Goal: Information Seeking & Learning: Learn about a topic

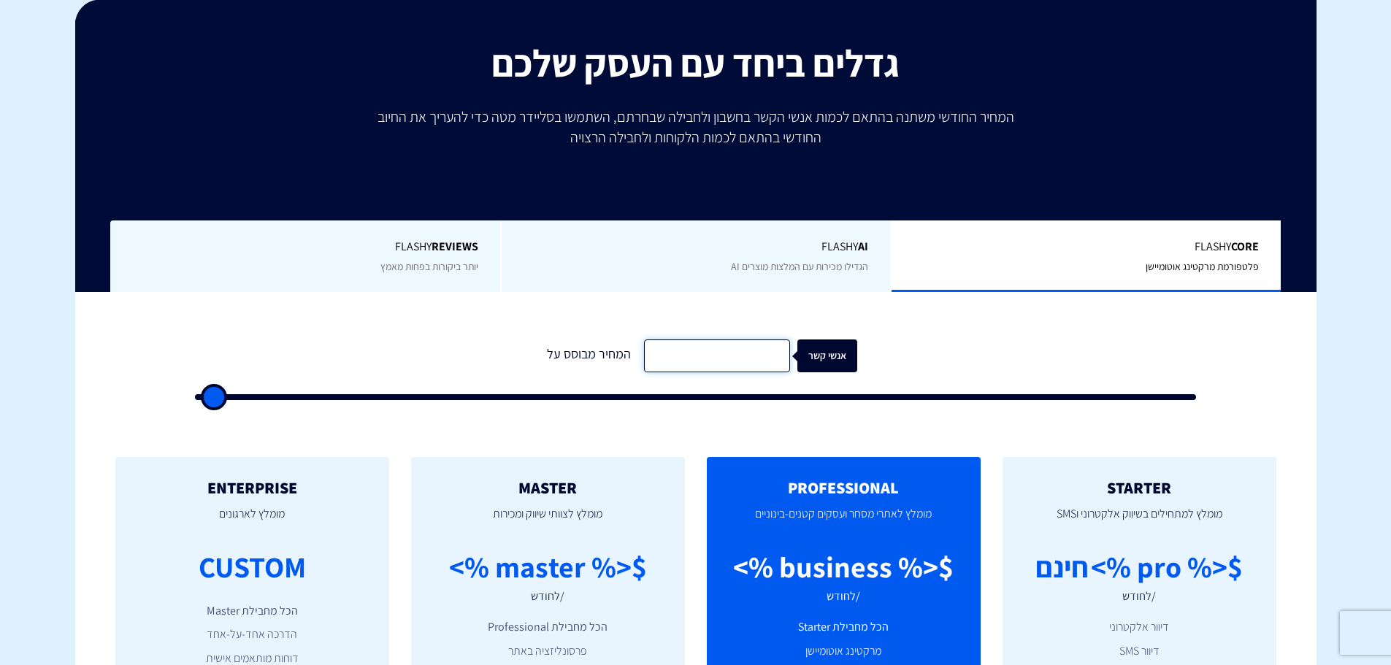
click at [713, 352] on input "text" at bounding box center [717, 355] width 146 height 33
drag, startPoint x: 201, startPoint y: 388, endPoint x: 429, endPoint y: 402, distance: 228.2
click at [415, 407] on div "המחיר מבוסס על אנשי קשר" at bounding box center [695, 365] width 1031 height 125
click at [688, 359] on input "text" at bounding box center [717, 355] width 146 height 33
type input "25000"
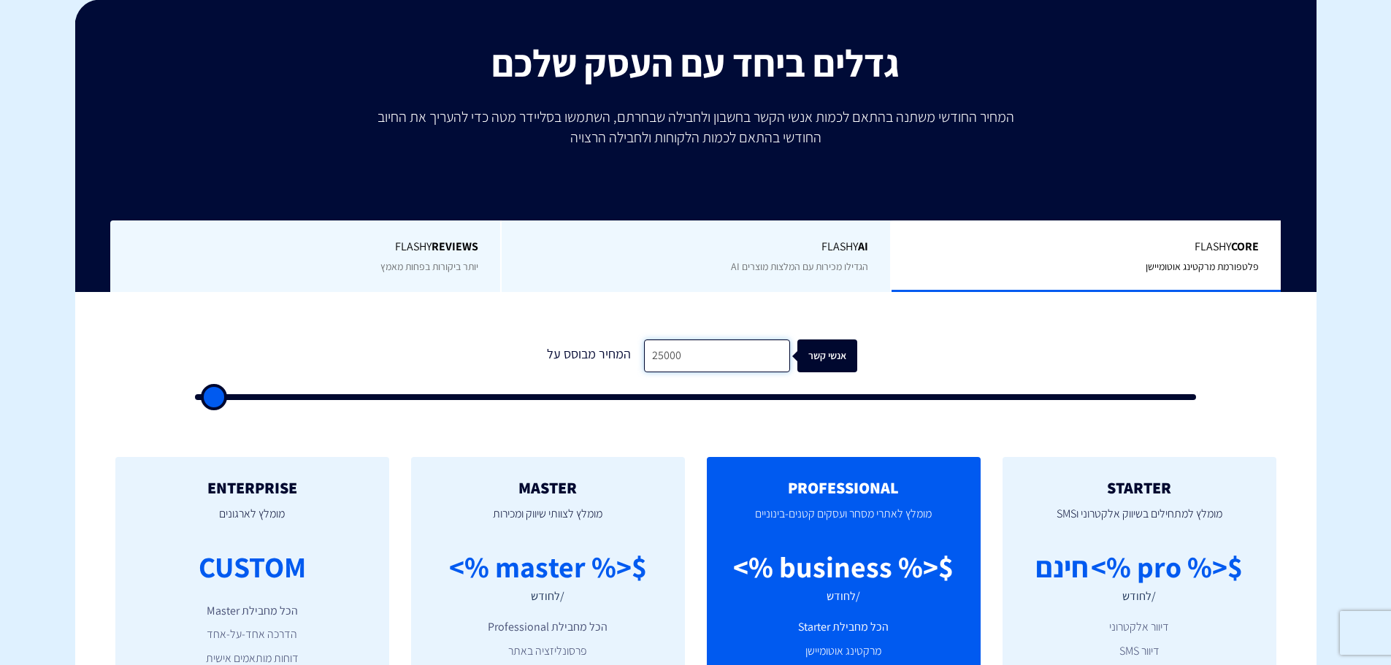
click at [683, 361] on input "25000" at bounding box center [717, 355] width 146 height 33
drag, startPoint x: 198, startPoint y: 396, endPoint x: 421, endPoint y: 423, distance: 225.0
type input "22000"
click at [421, 400] on input "range" at bounding box center [696, 397] width 1002 height 6
click at [826, 353] on div "אנשי קשר" at bounding box center [839, 355] width 60 height 33
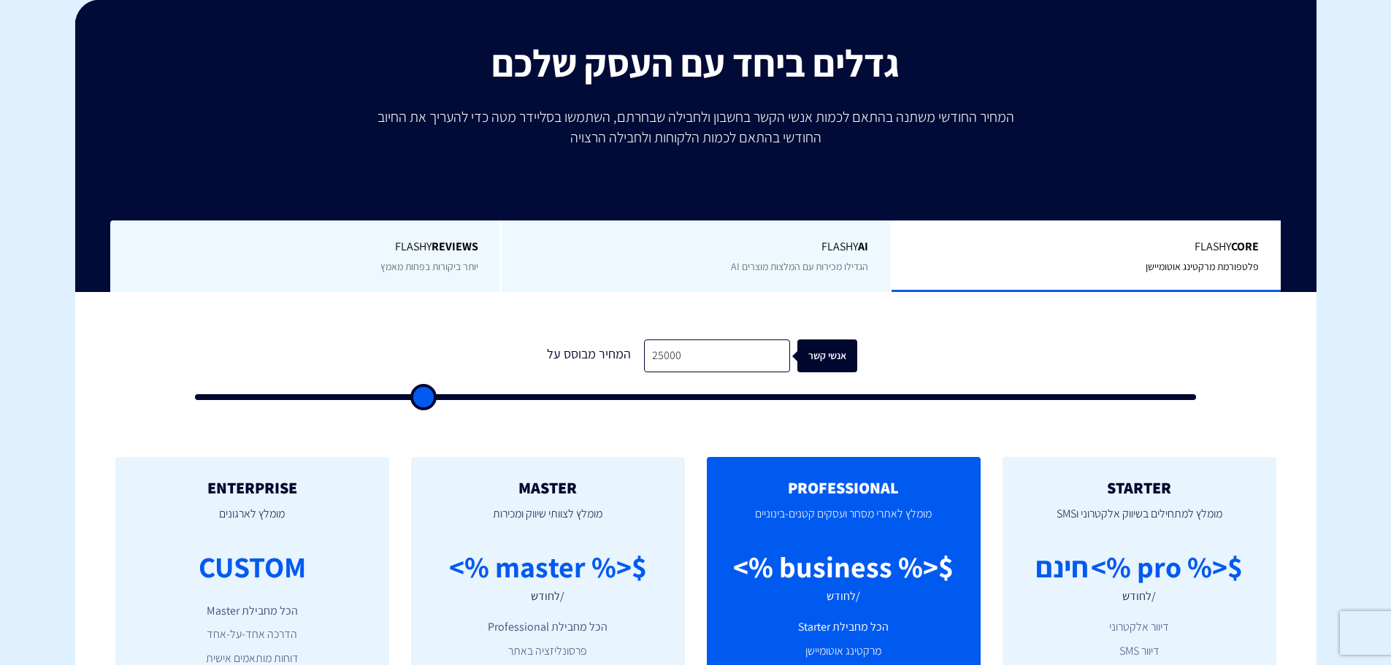
click at [818, 360] on div "אנשי קשר" at bounding box center [848, 355] width 60 height 33
click at [749, 364] on input "25000" at bounding box center [717, 355] width 146 height 33
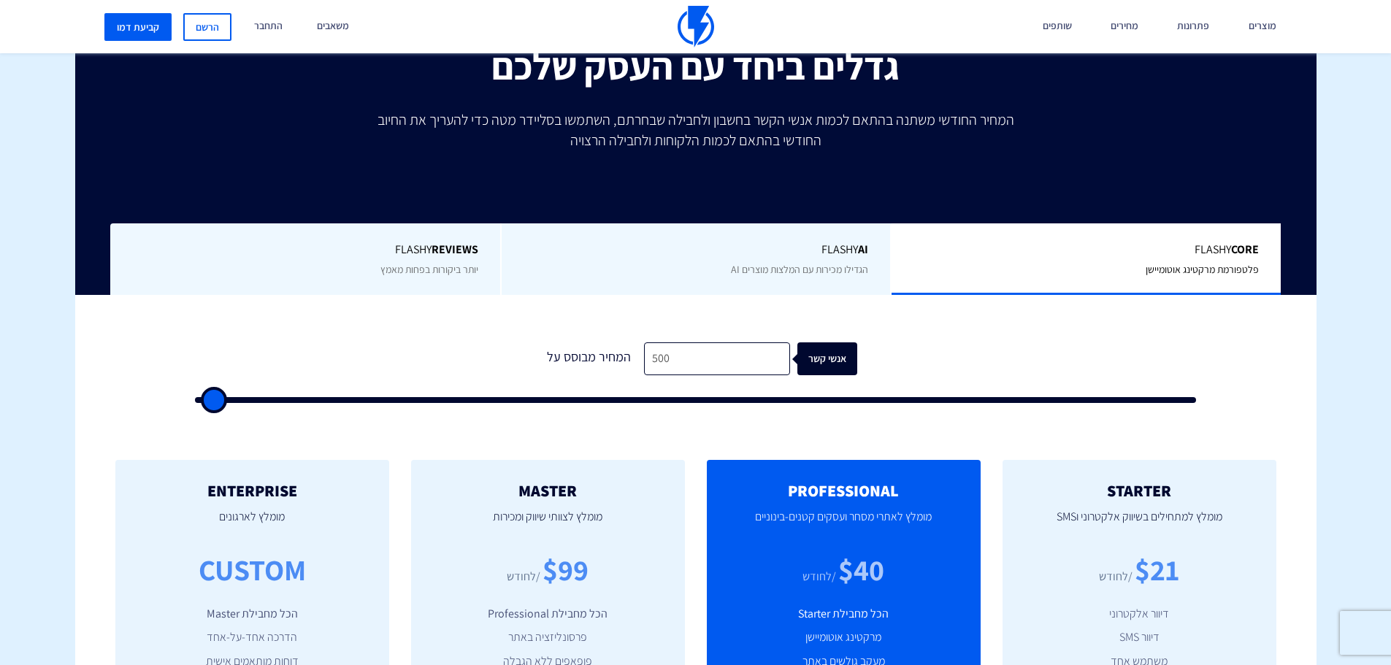
scroll to position [365, 0]
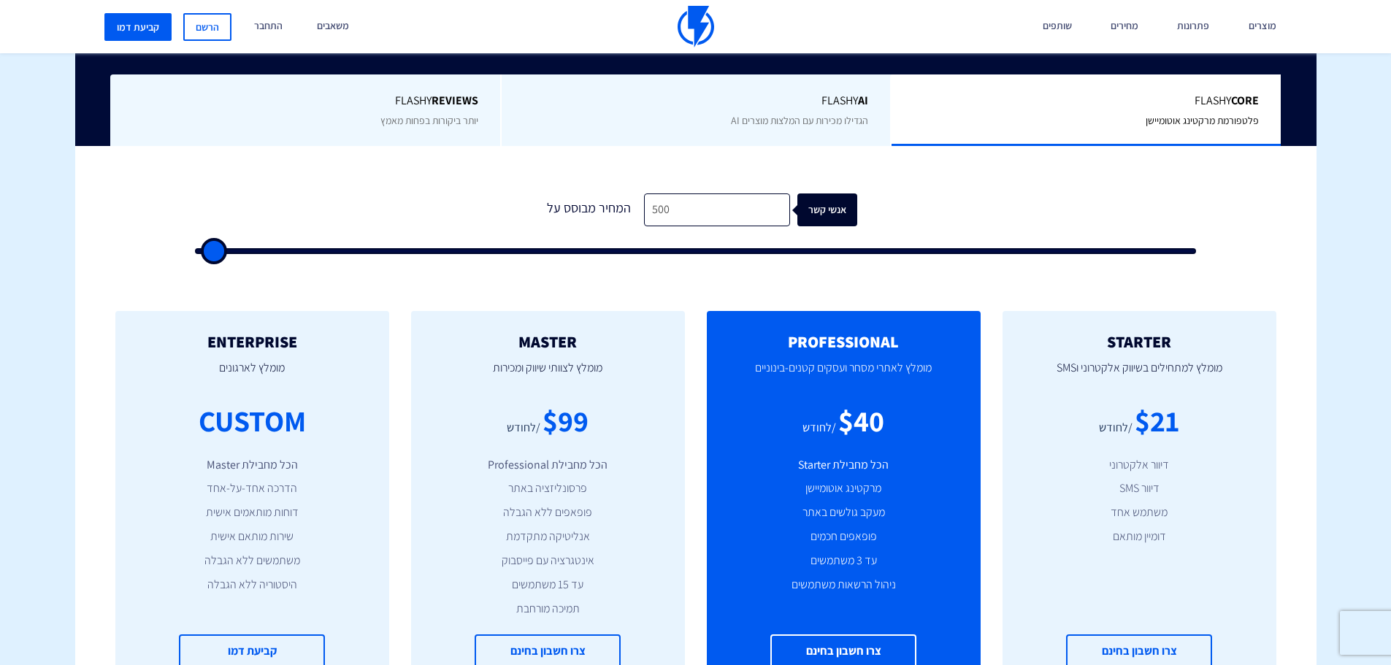
type input "500"
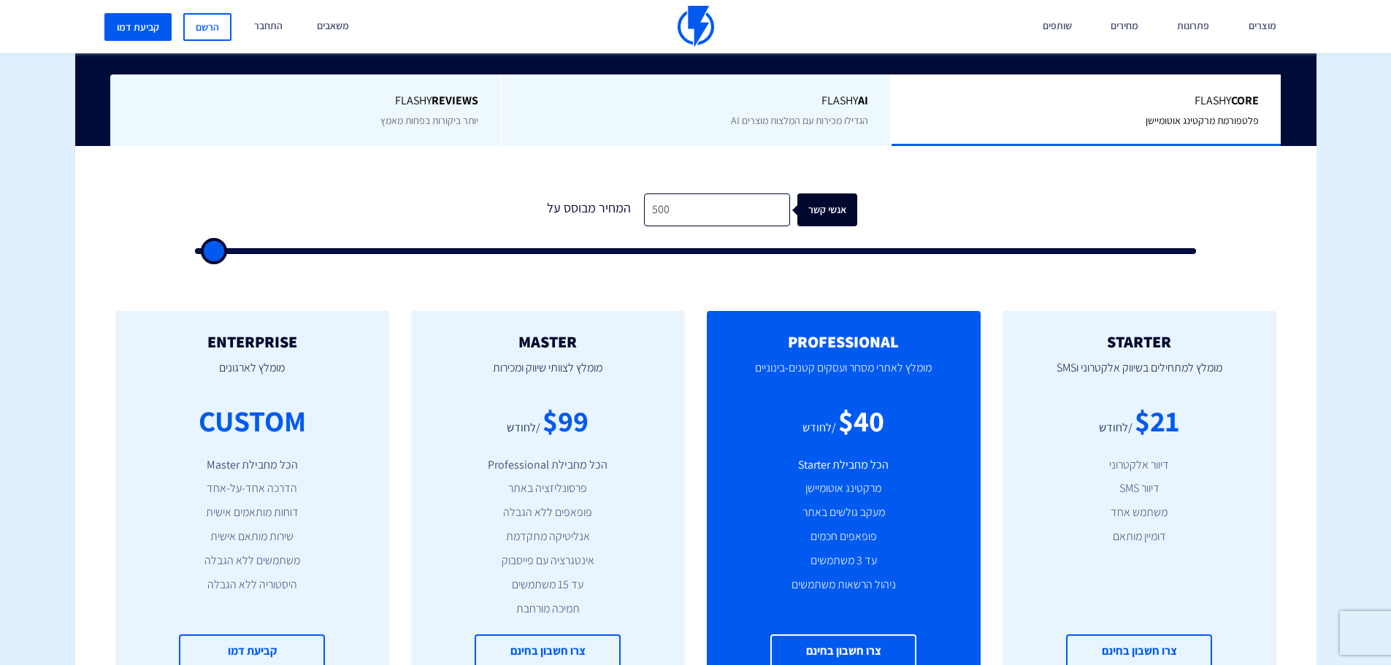
type input "500"
type input "1,000"
type input "1000"
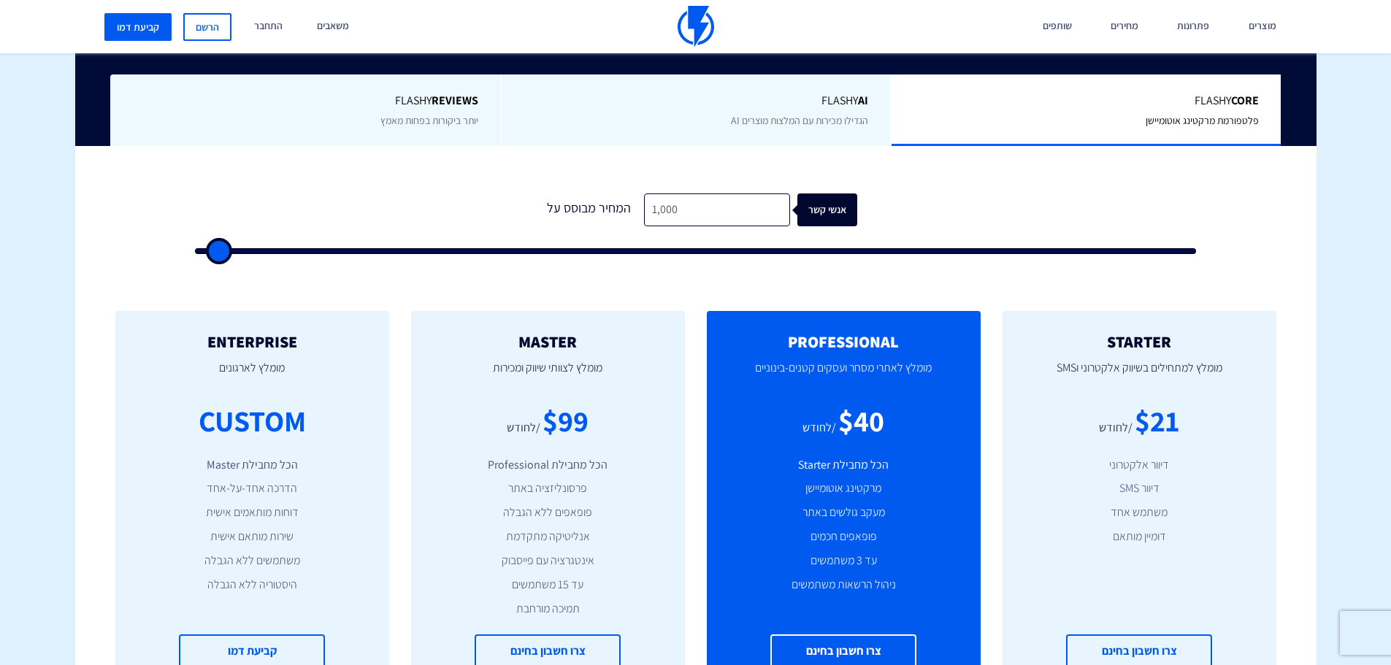
type input "1,500"
type input "1500"
type input "2,000"
type input "2000"
type input "2,500"
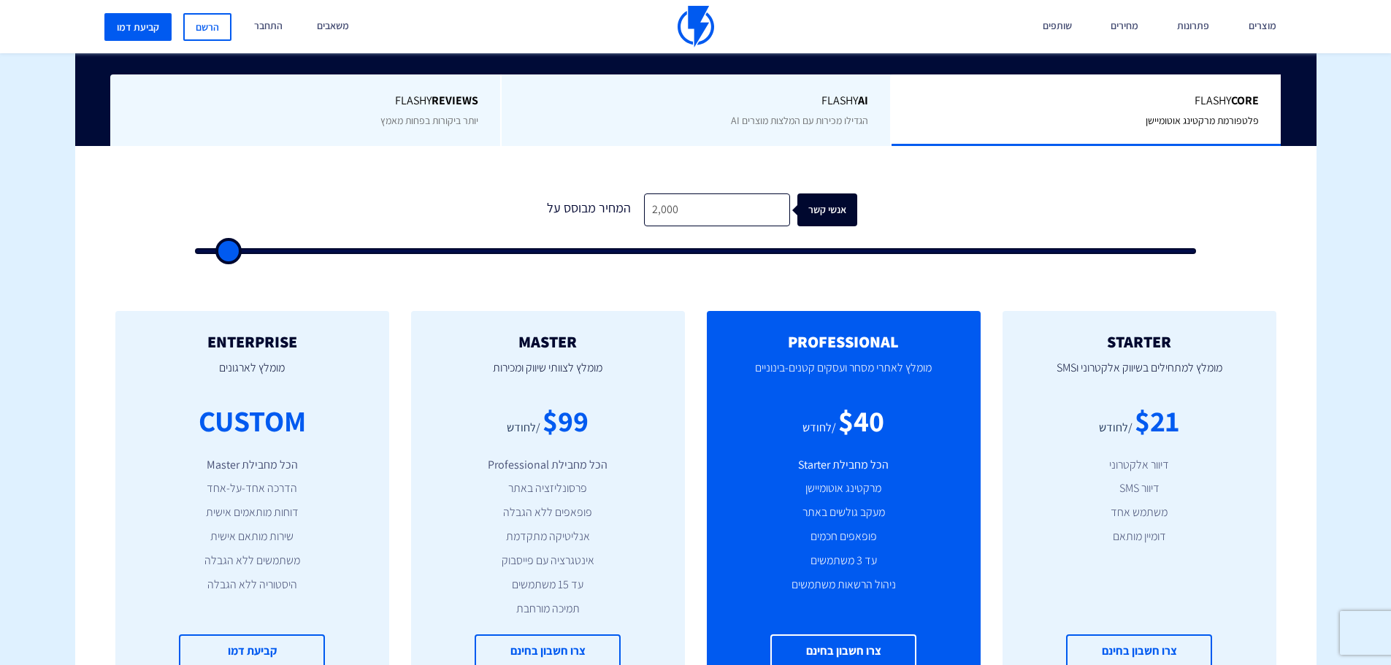
type input "2500"
type input "3,000"
type input "3000"
type input "3,500"
type input "3500"
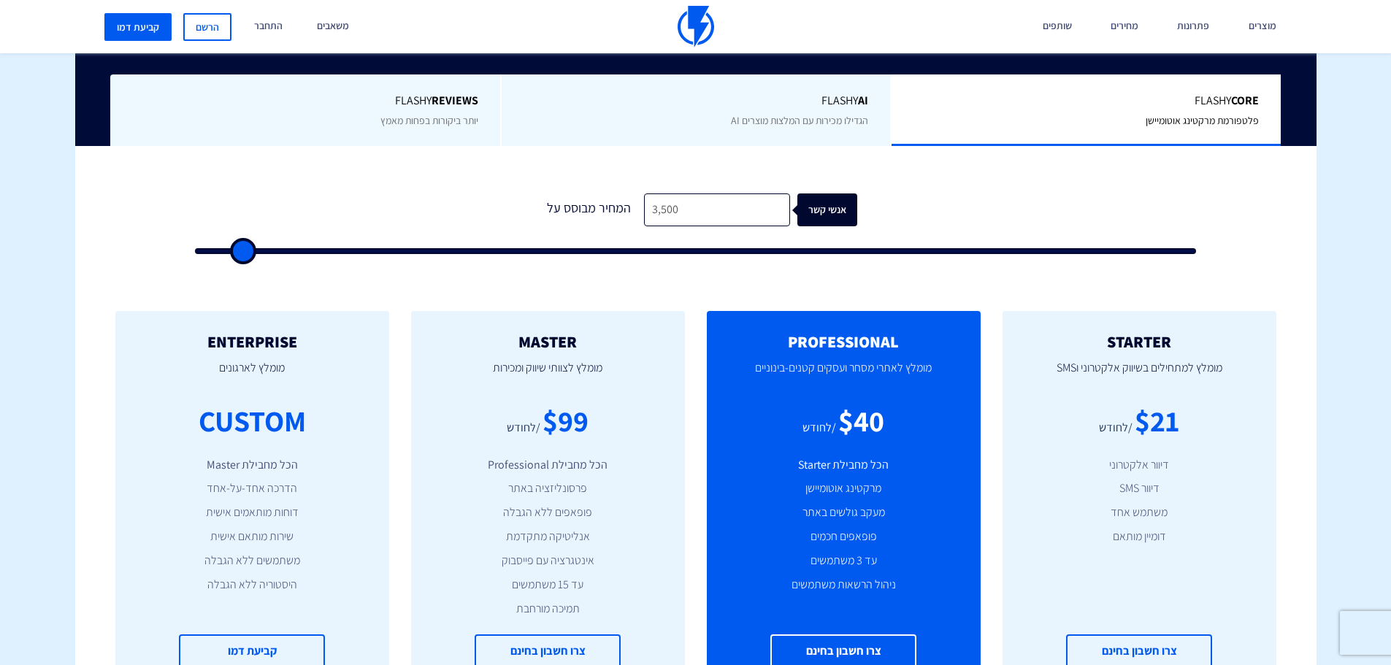
type input "4,000"
type input "4000"
type input "4,500"
type input "4500"
type input "5,000"
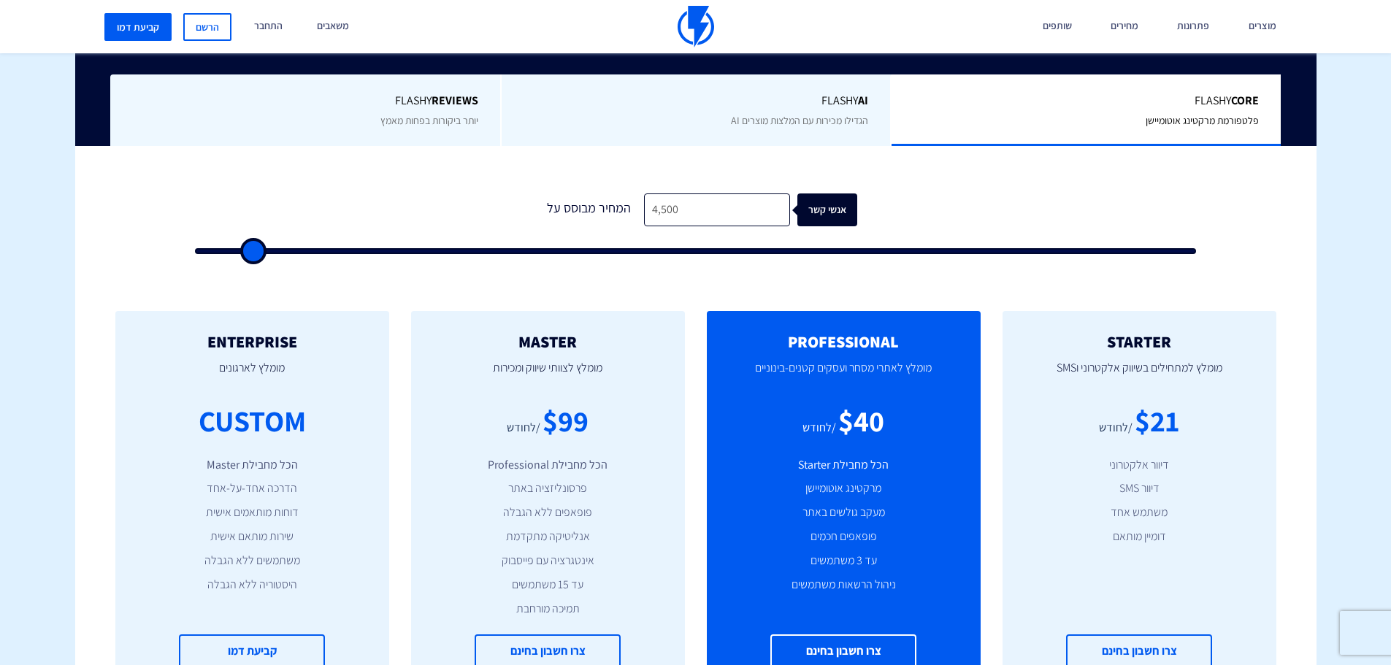
type input "5000"
type input "5,500"
type input "5500"
type input "6,000"
type input "6000"
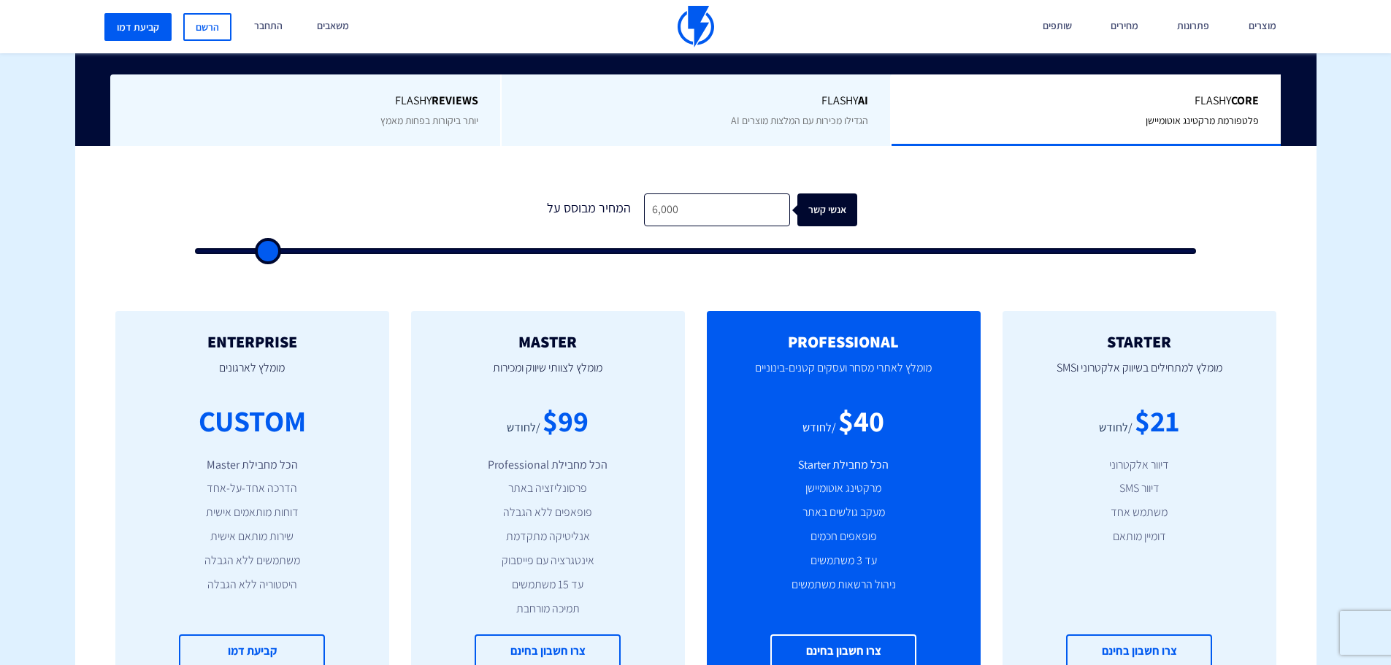
type input "6,500"
type input "6500"
type input "7,500"
type input "7500"
type input "8,500"
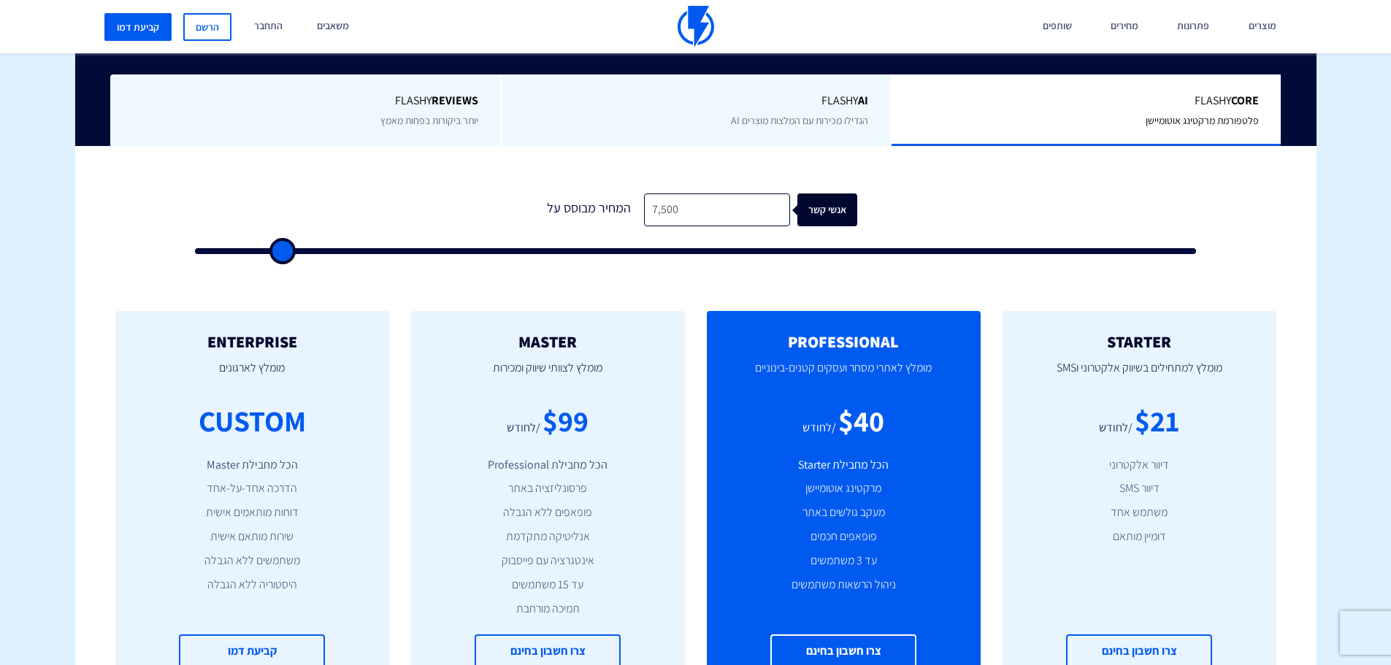
type input "8500"
type input "9,500"
type input "9500"
type input "10,500"
type input "10500"
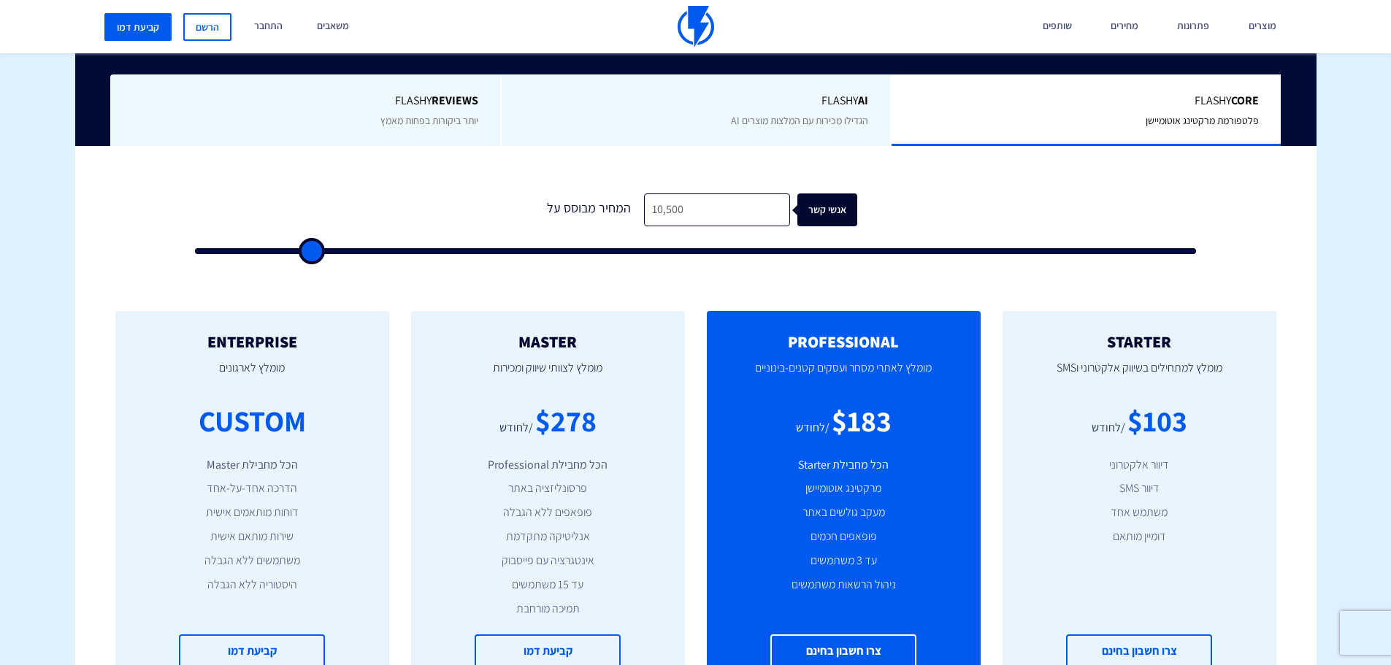
type input "11,000"
type input "11000"
type input "11,500"
type input "11500"
type input "12,000"
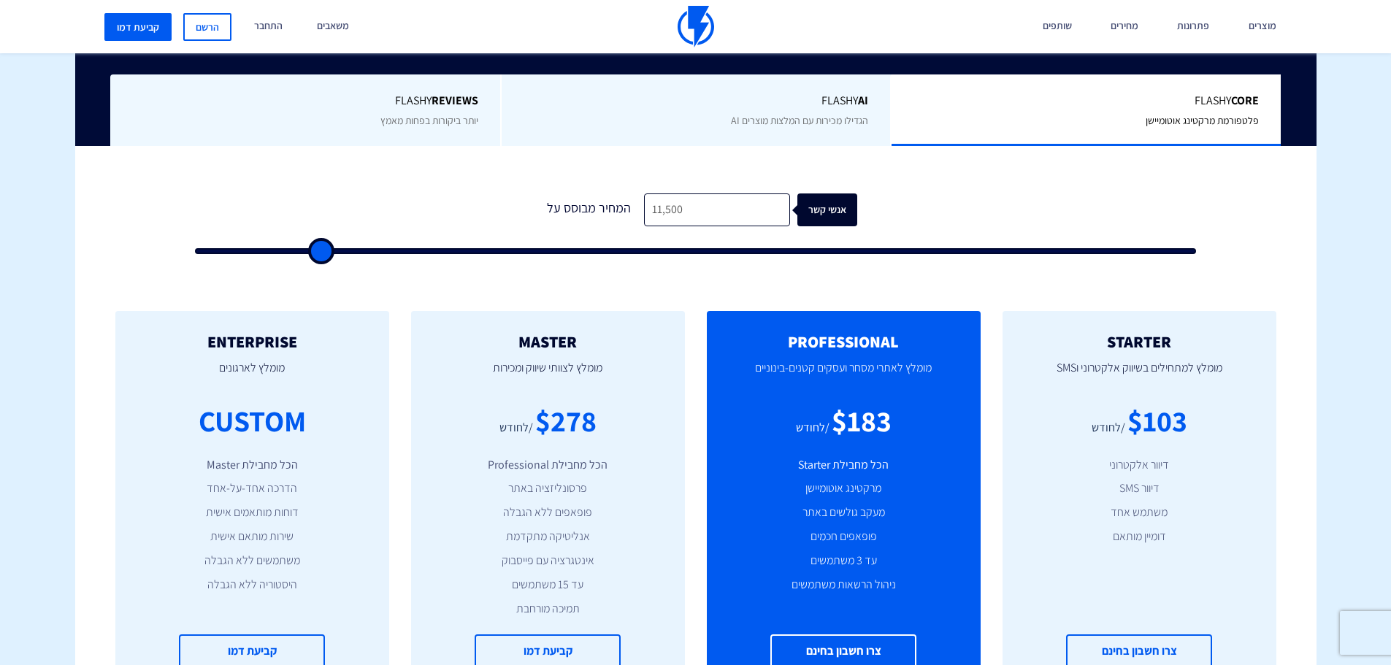
type input "12000"
type input "11,500"
type input "11500"
type input "12,000"
type input "12000"
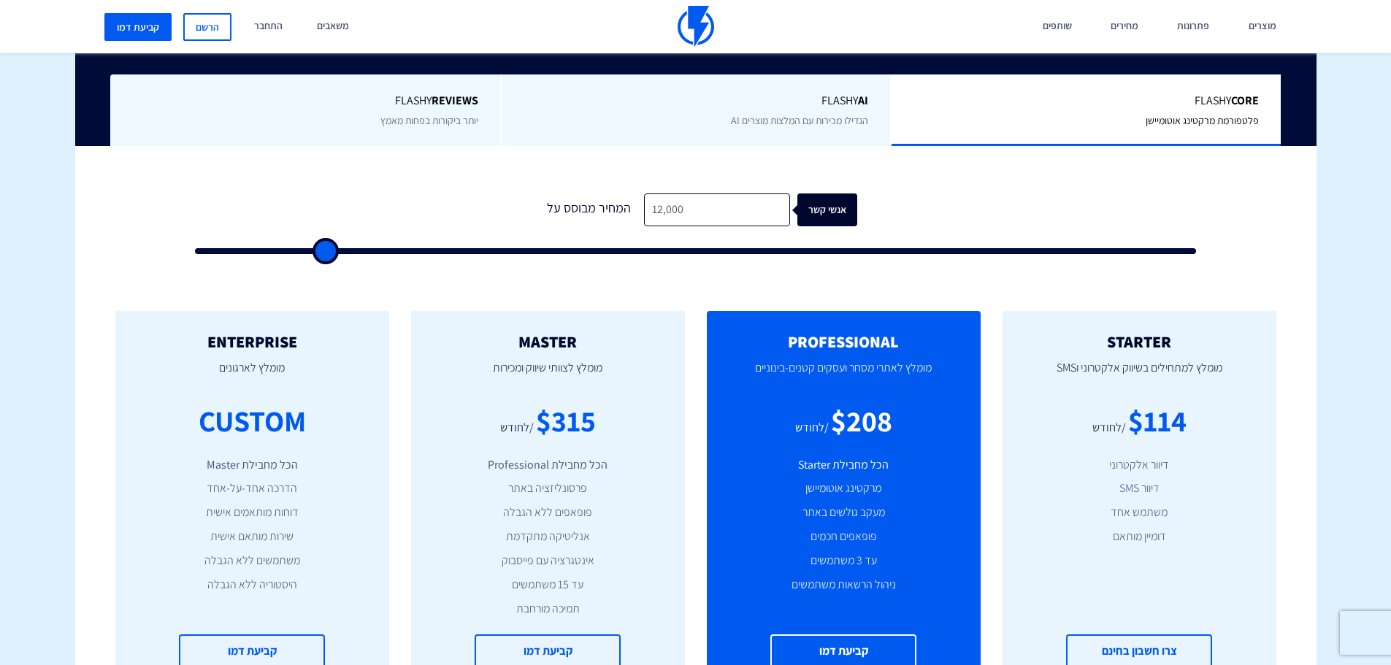
type input "12,500"
type input "12500"
type input "13,500"
type input "13500"
type input "14,500"
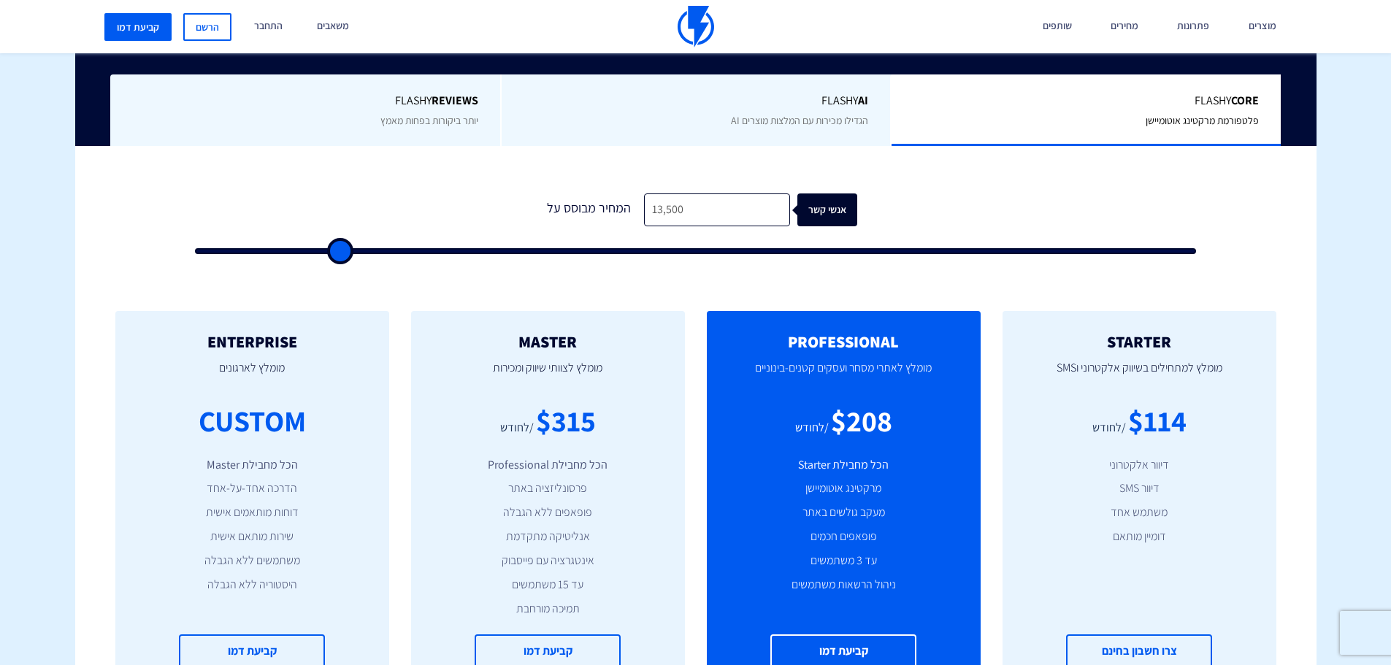
type input "14500"
type input "15,000"
type input "15000"
type input "15,500"
type input "15500"
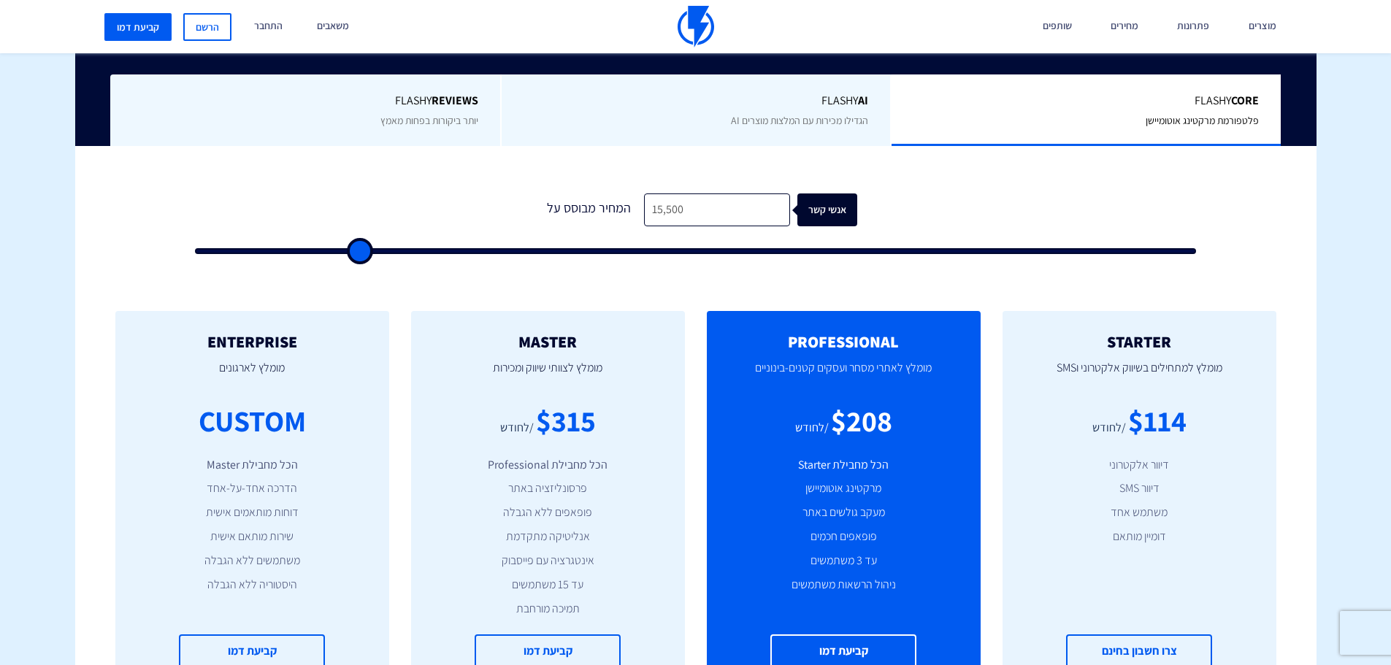
type input "16,500"
type input "16500"
type input "17,000"
type input "17000"
type input "18,000"
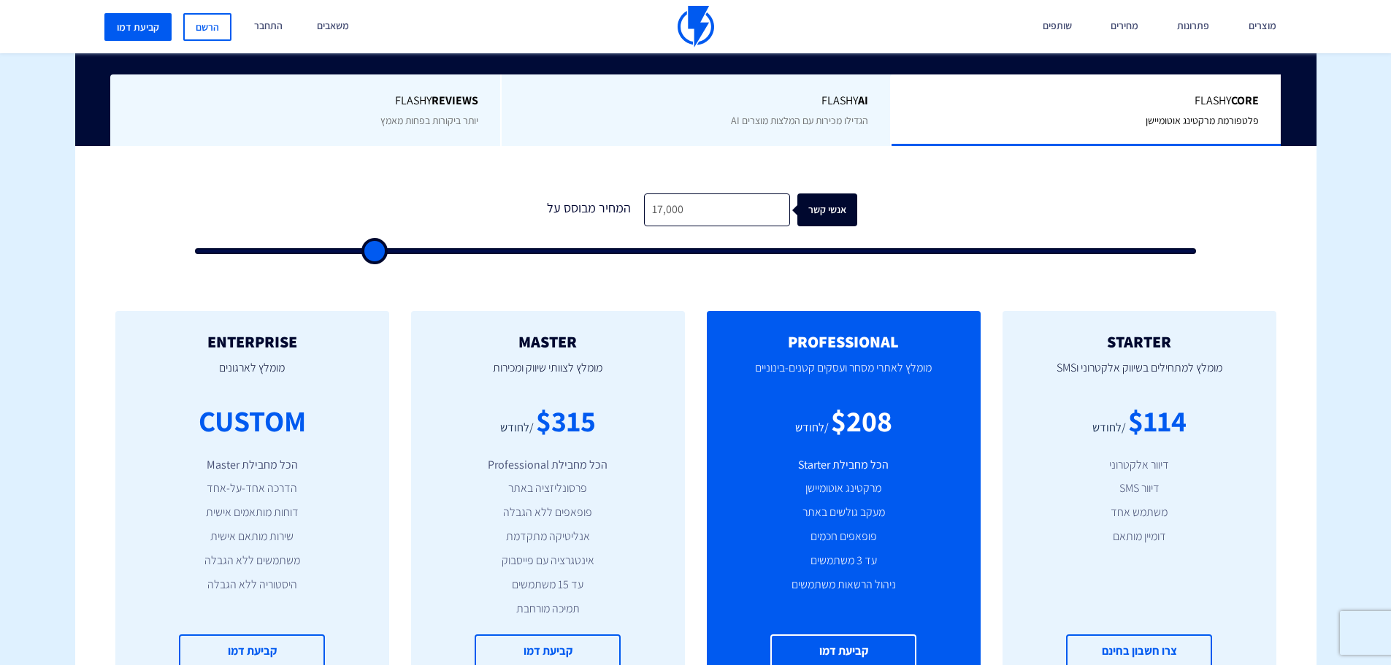
type input "18000"
type input "18,500"
type input "18500"
type input "19,000"
type input "19000"
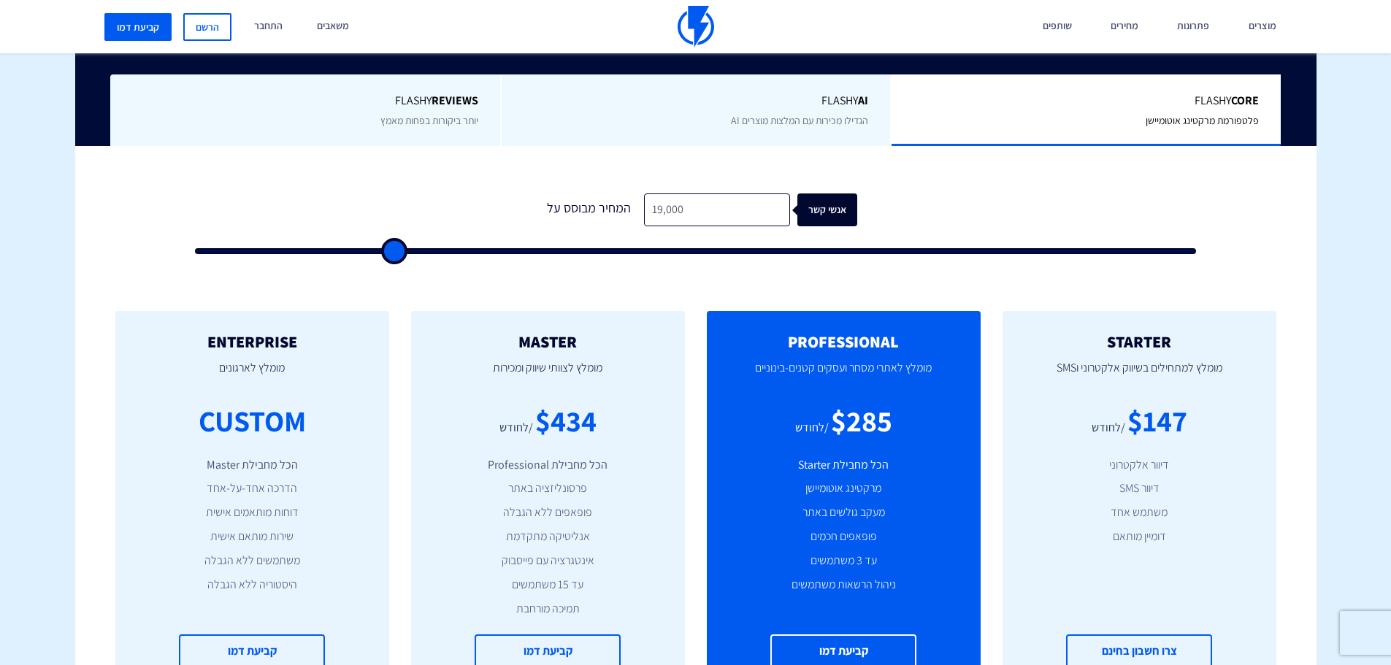
type input "19,500"
type input "19500"
type input "20,000"
type input "20000"
type input "20,500"
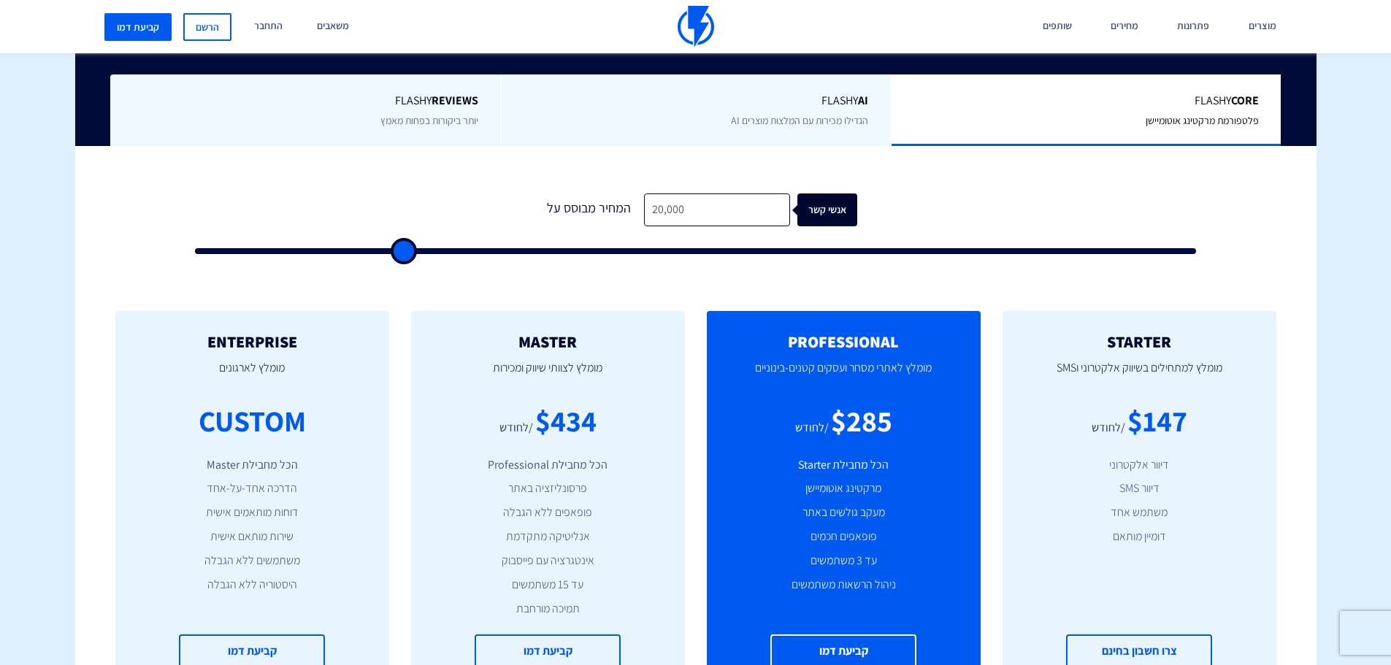
type input "20500"
type input "21,000"
type input "21000"
type input "21,500"
type input "21500"
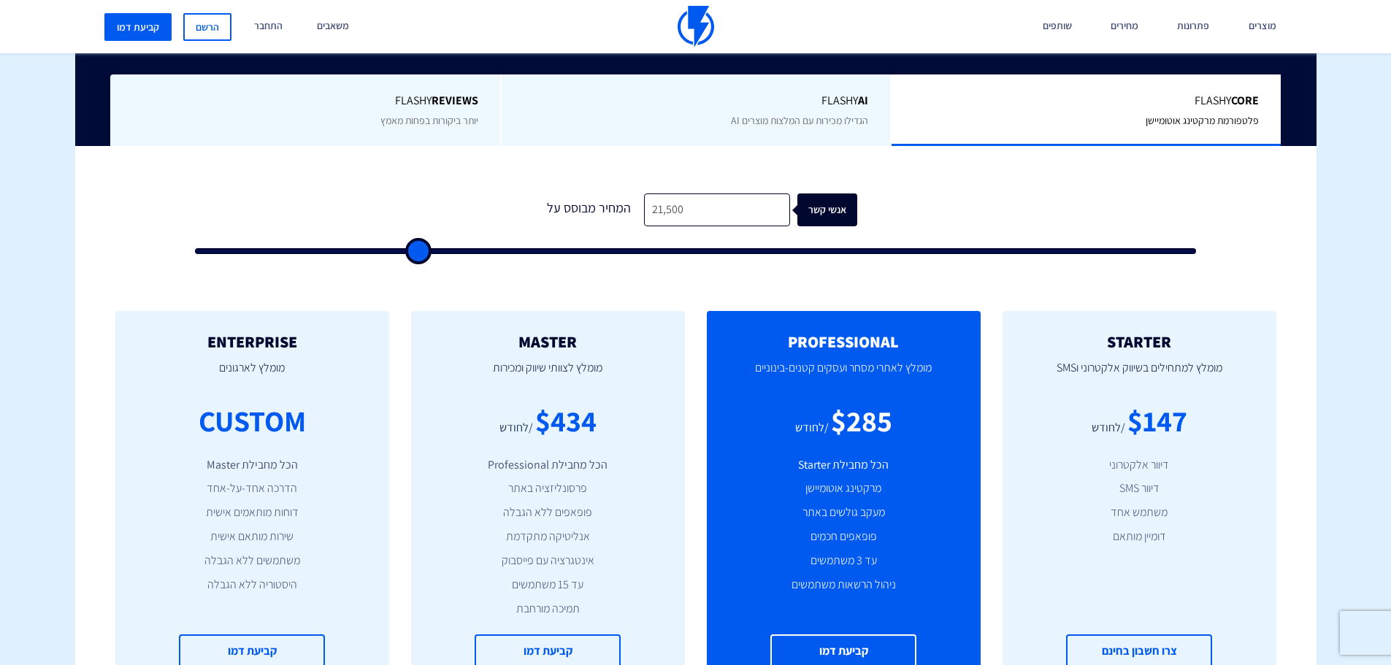
type input "22,000"
type input "22000"
type input "22,500"
type input "22500"
type input "23,000"
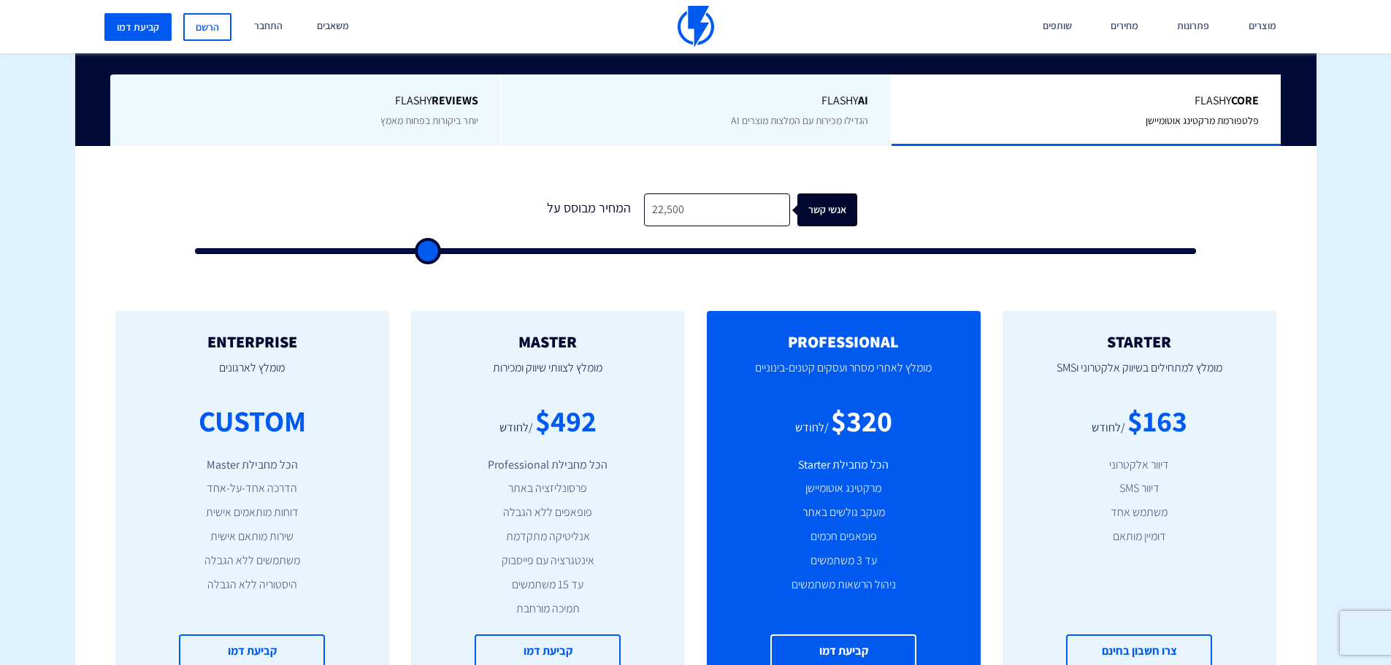
type input "23000"
type input "23,500"
type input "23500"
type input "24,000"
type input "24000"
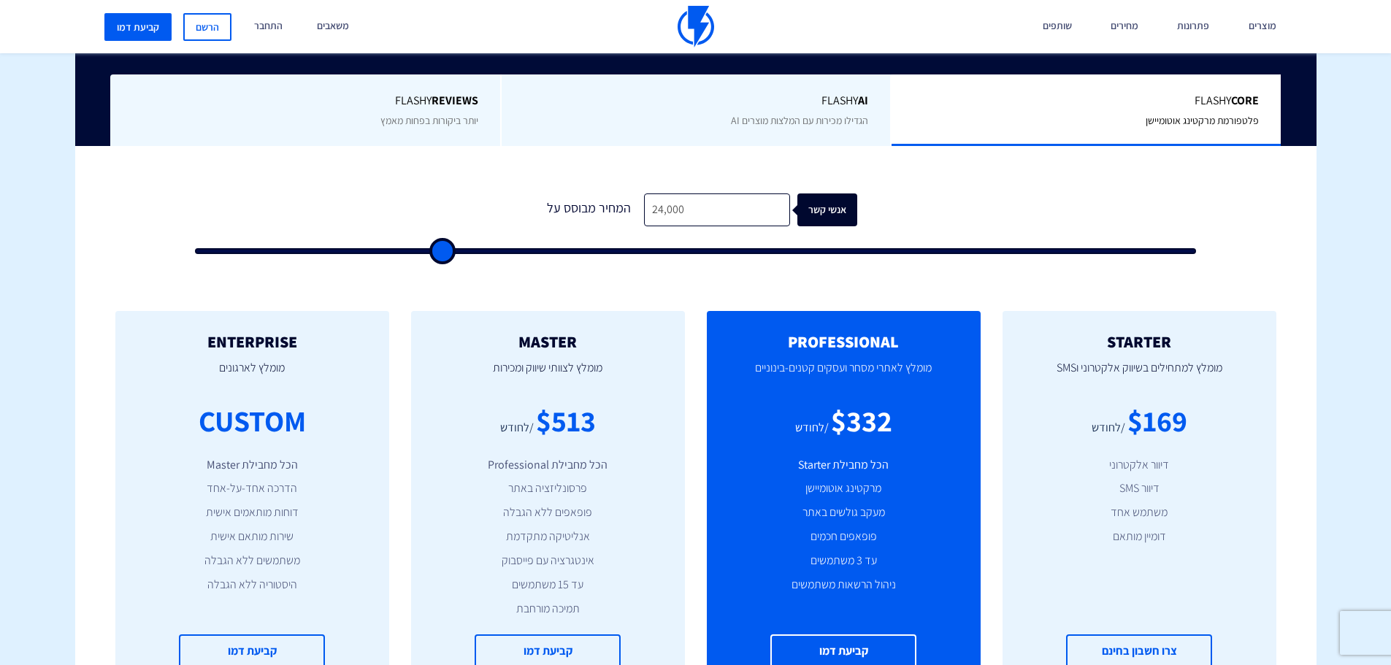
type input "24,500"
type input "24500"
type input "25,000"
type input "25000"
type input "25,500"
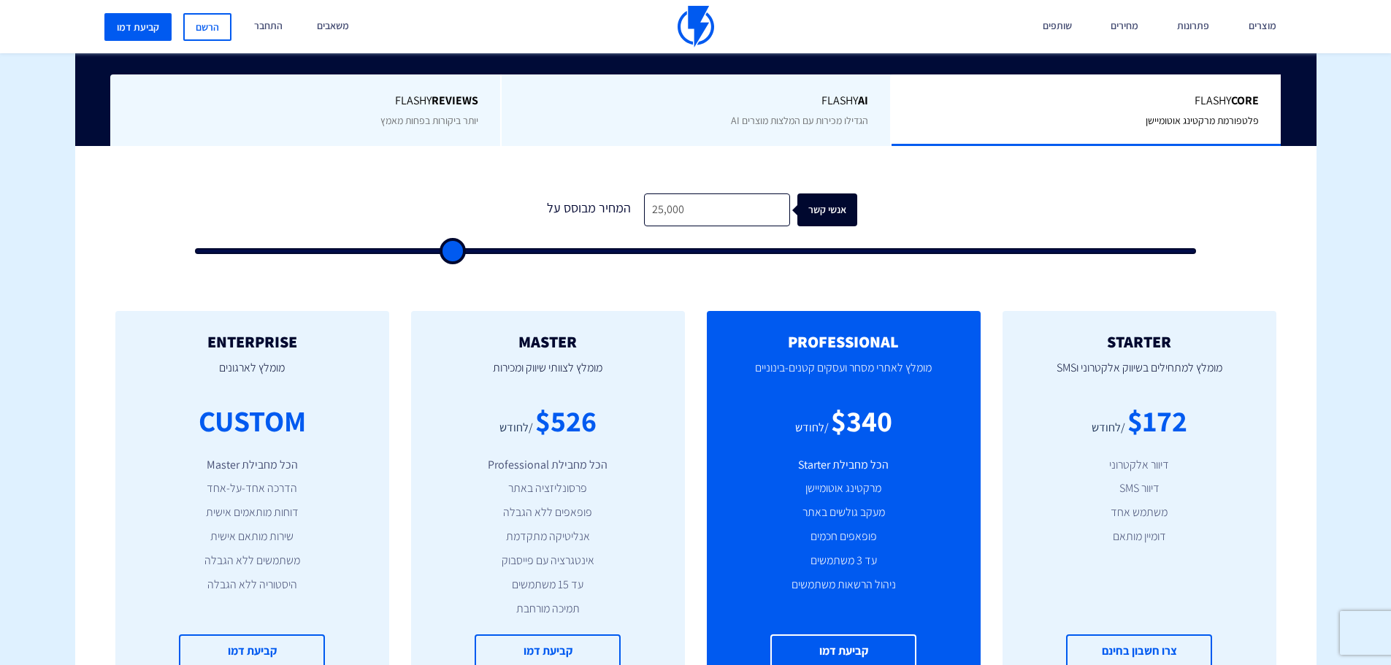
type input "25500"
type input "26,000"
drag, startPoint x: 203, startPoint y: 243, endPoint x: 462, endPoint y: 248, distance: 259.2
type input "26000"
click at [462, 248] on input "range" at bounding box center [696, 251] width 1002 height 6
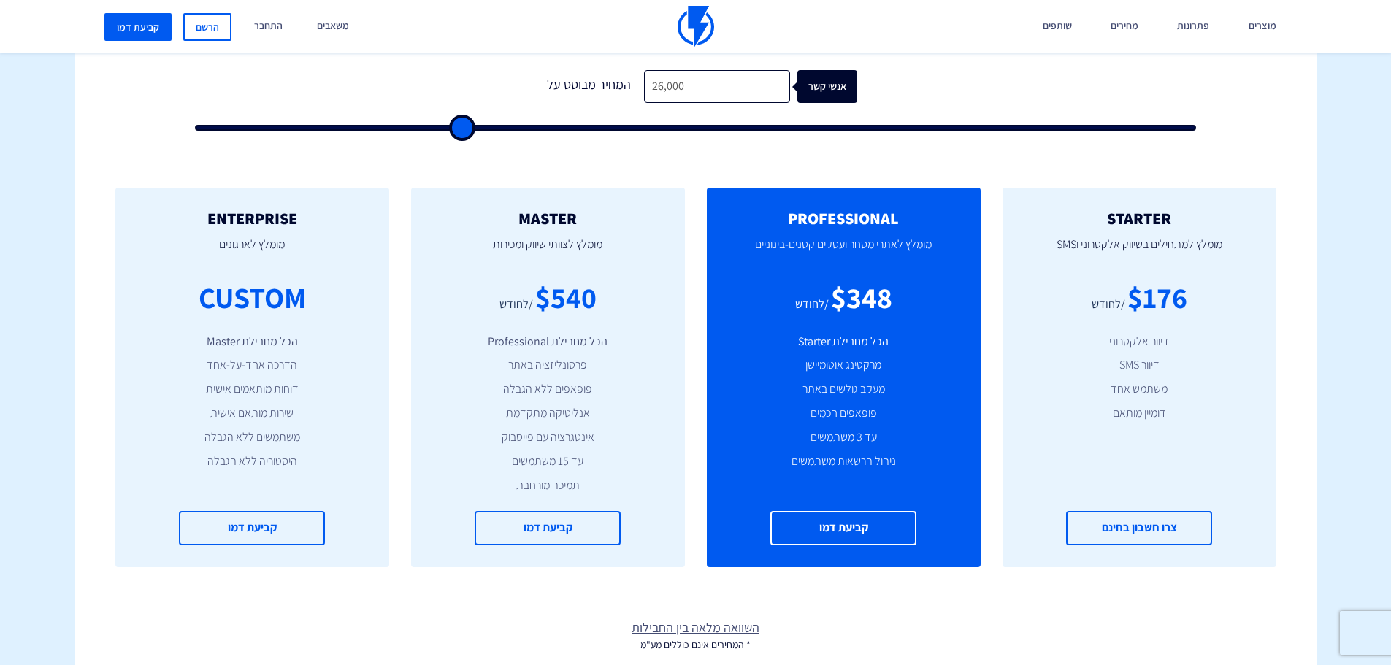
scroll to position [511, 0]
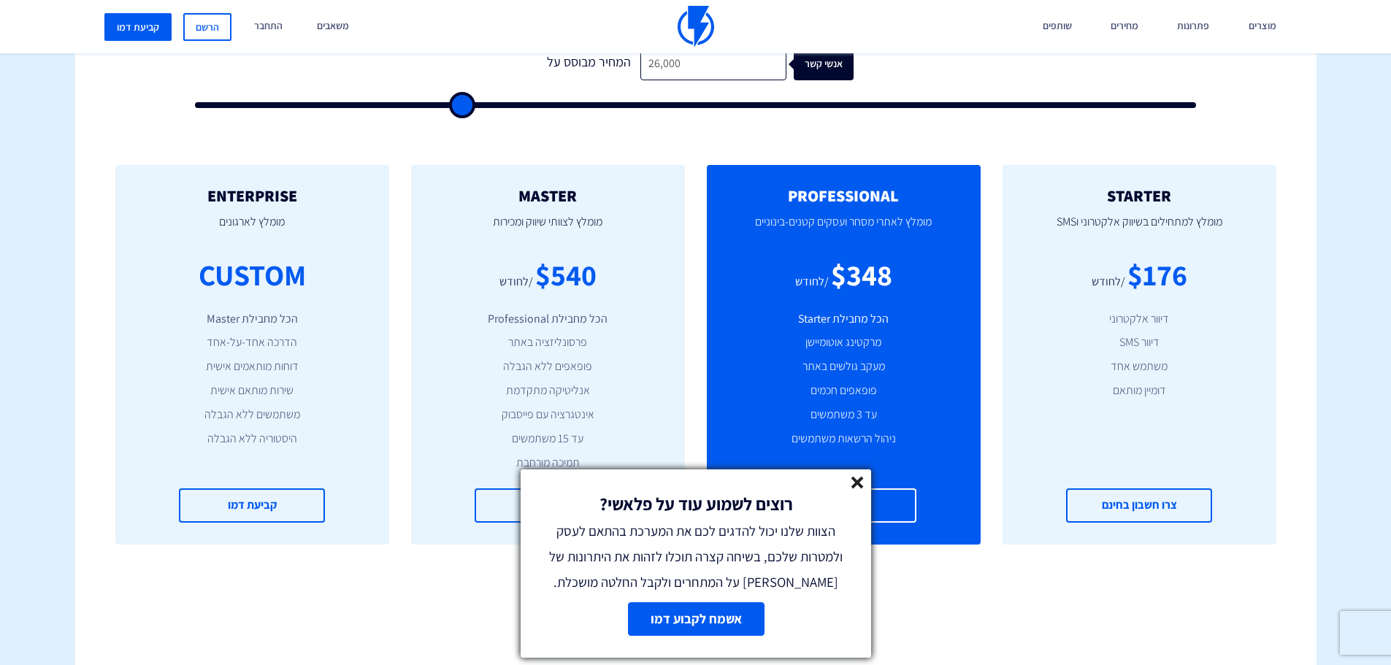
click at [853, 489] on link at bounding box center [857, 485] width 12 height 17
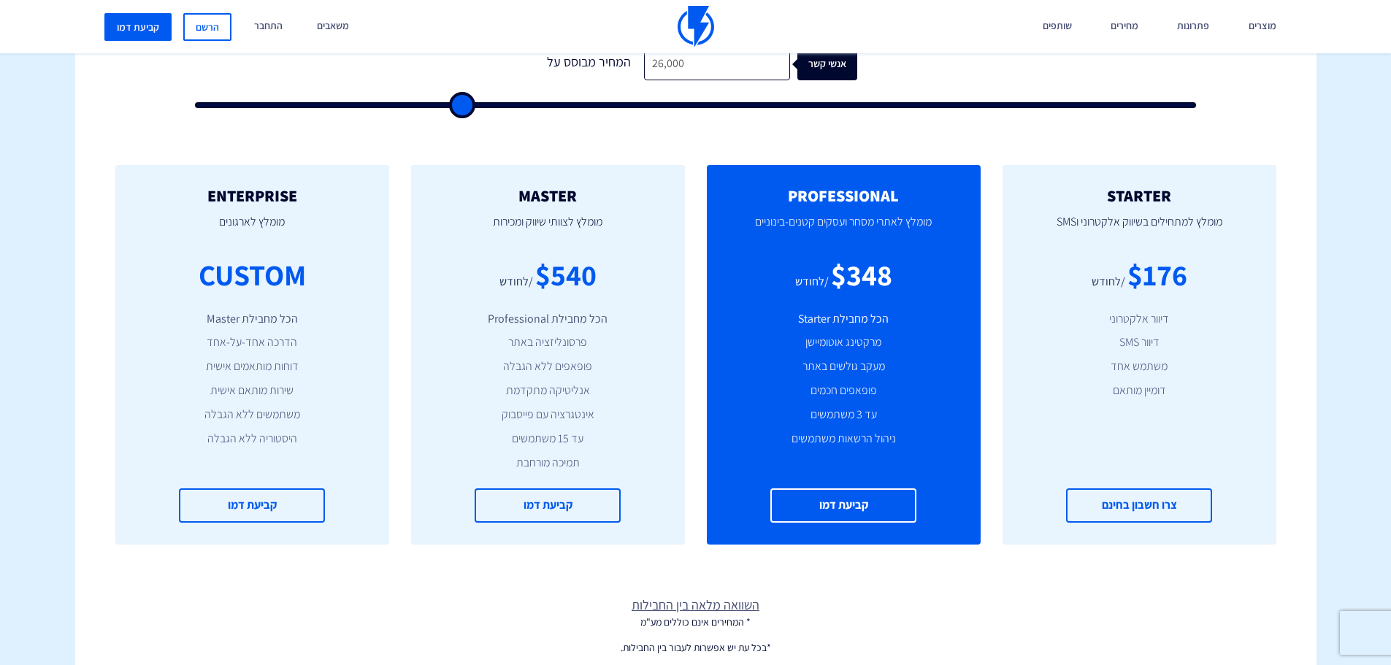
scroll to position [438, 0]
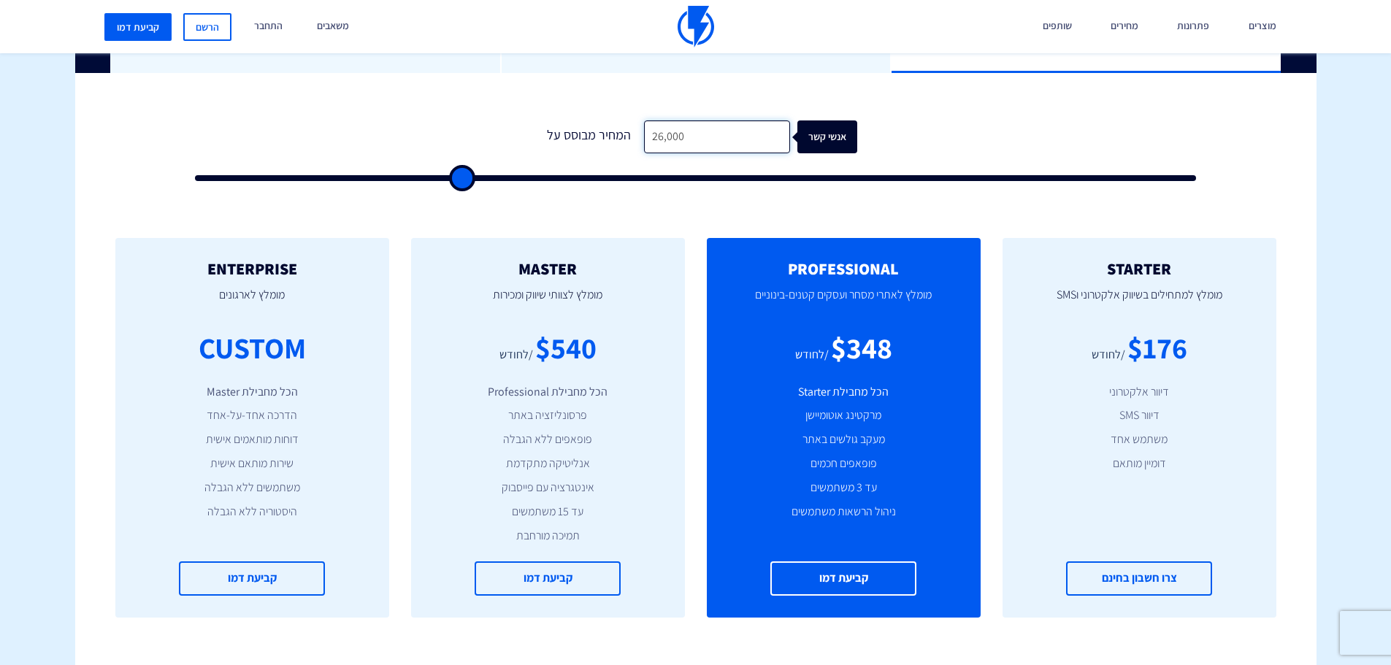
click at [723, 144] on input "26,000" at bounding box center [717, 136] width 146 height 33
click at [743, 142] on input "26,000" at bounding box center [717, 136] width 146 height 33
click at [878, 331] on div "$348" at bounding box center [861, 348] width 61 height 42
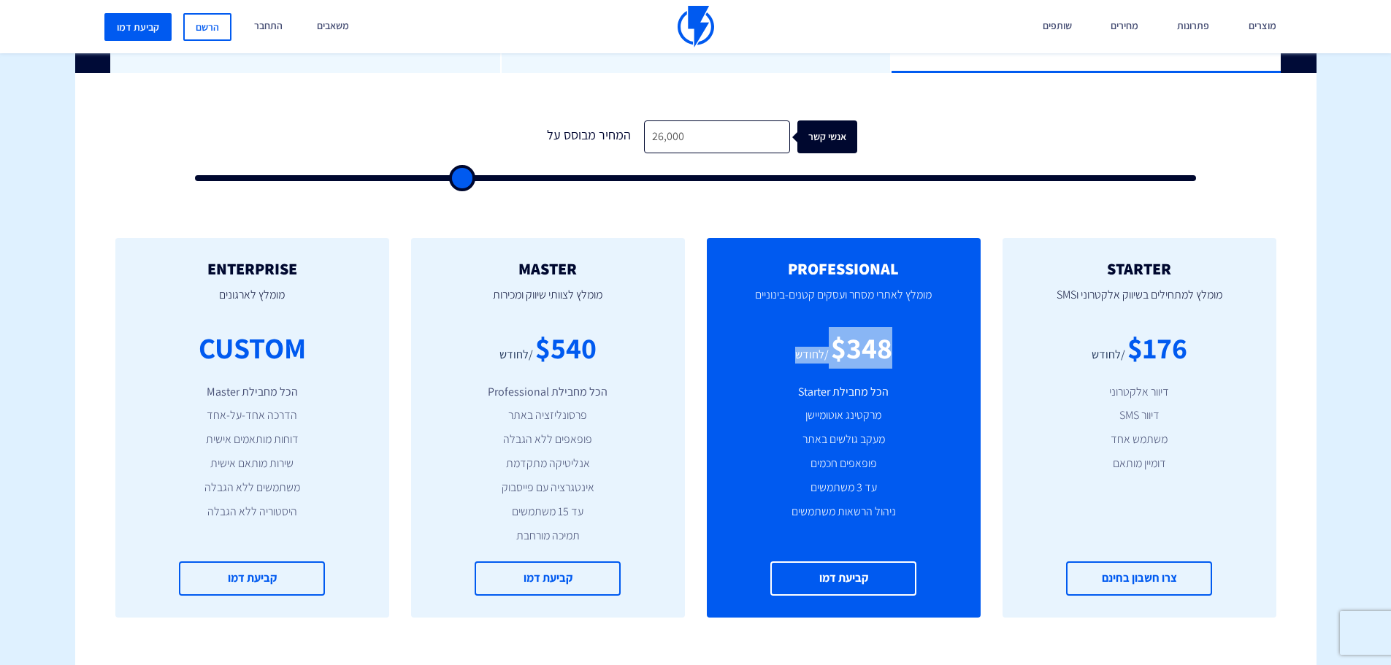
click at [878, 331] on div "$348" at bounding box center [861, 348] width 61 height 42
click at [782, 301] on p "מומלץ לאתרי מסחר ועסקים קטנים-בינוניים" at bounding box center [844, 302] width 230 height 50
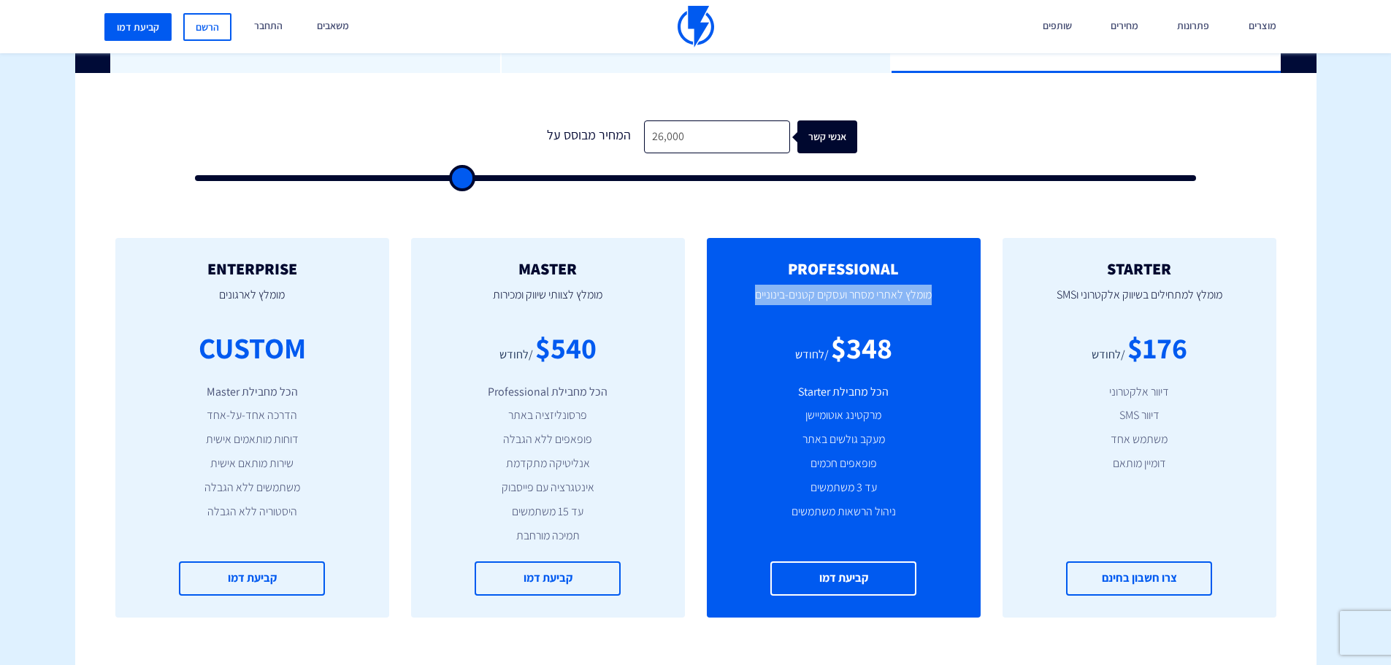
click at [782, 301] on p "מומלץ לאתרי מסחר ועסקים קטנים-בינוניים" at bounding box center [844, 302] width 230 height 50
click at [820, 263] on h2 "PROFESSIONAL" at bounding box center [844, 269] width 230 height 18
